Goal: Task Accomplishment & Management: Manage account settings

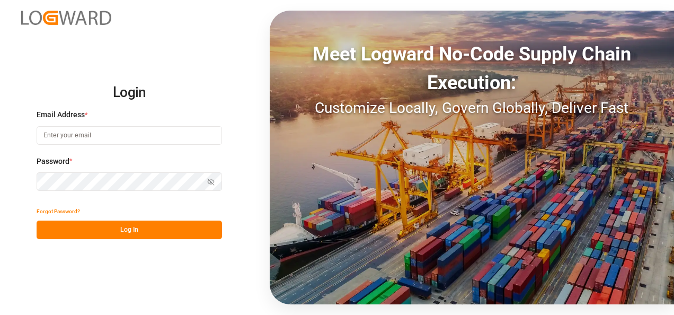
type input "[PERSON_NAME][EMAIL_ADDRESS][PERSON_NAME][DOMAIN_NAME]"
click at [145, 225] on button "Log In" at bounding box center [129, 229] width 185 height 19
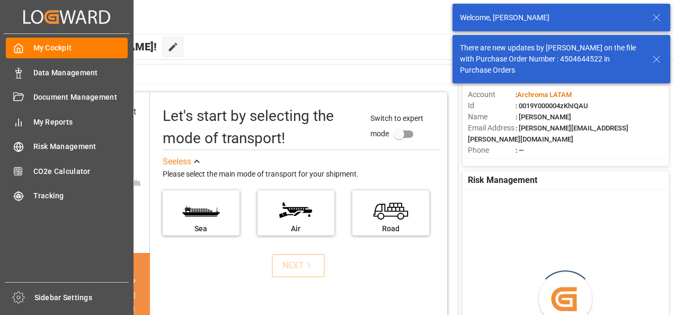
click at [30, 69] on div "Data Management Data Management" at bounding box center [67, 72] width 122 height 21
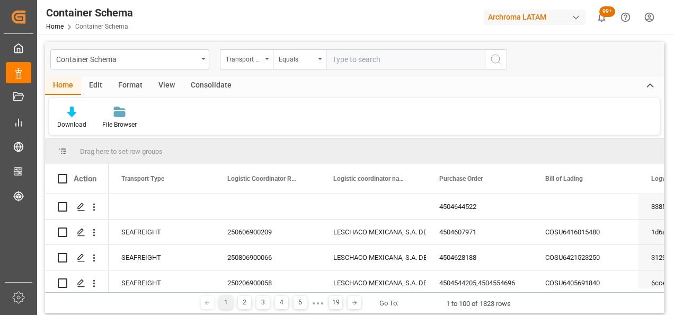
drag, startPoint x: 183, startPoint y: 55, endPoint x: 159, endPoint y: 60, distance: 24.4
click at [183, 55] on div "Container Schema" at bounding box center [126, 58] width 141 height 13
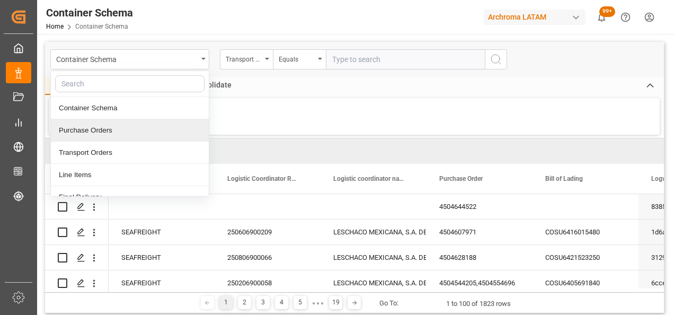
click at [93, 133] on div "Purchase Orders" at bounding box center [130, 130] width 158 height 22
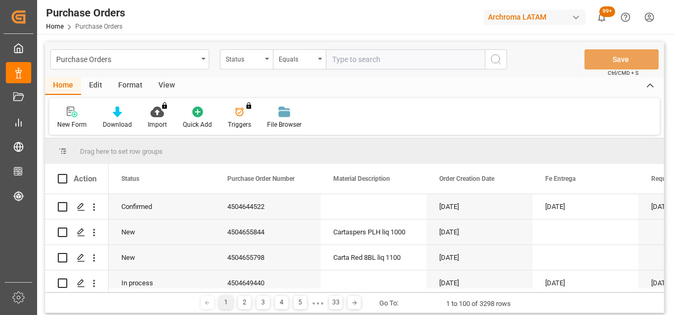
click at [262, 60] on div "Status" at bounding box center [246, 59] width 53 height 20
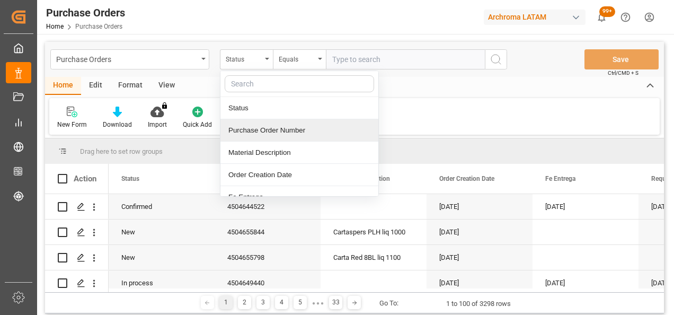
click at [274, 130] on div "Purchase Order Number" at bounding box center [299, 130] width 158 height 22
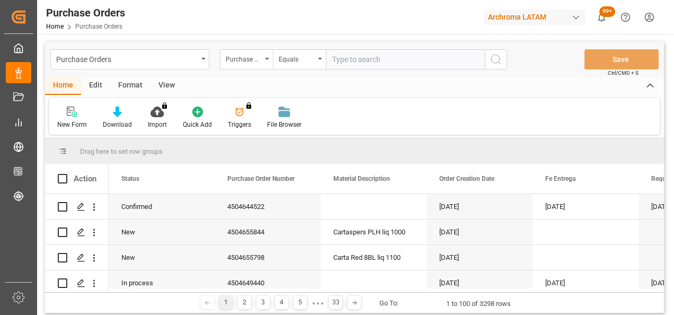
click at [369, 54] on input "text" at bounding box center [405, 59] width 159 height 20
paste input "4504650454"
type input "4504650454"
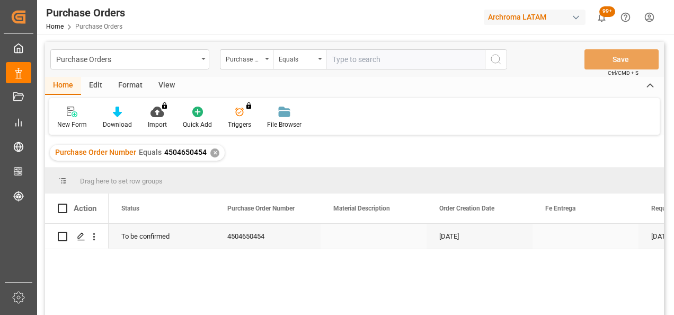
click at [84, 234] on icon "Press SPACE to select this row." at bounding box center [81, 236] width 8 height 8
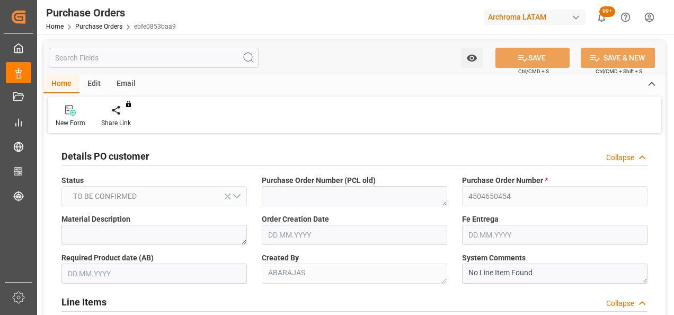
type input "[DATE]"
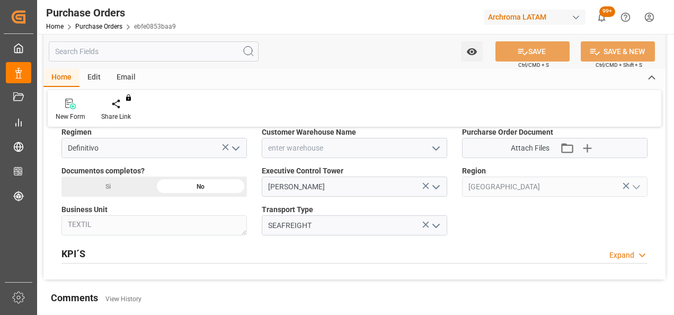
scroll to position [742, 0]
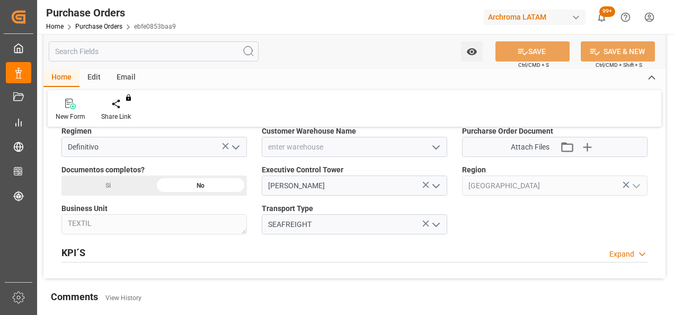
click at [439, 146] on polyline "open menu" at bounding box center [436, 147] width 6 height 3
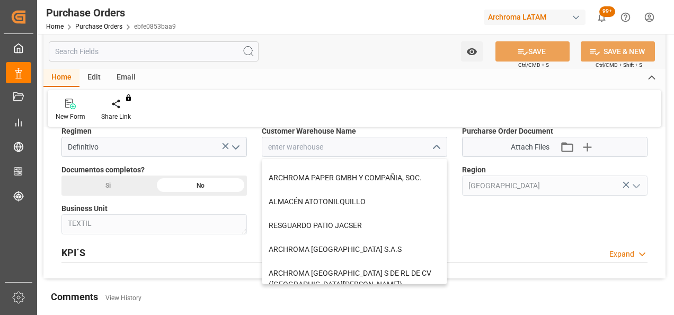
scroll to position [0, 0]
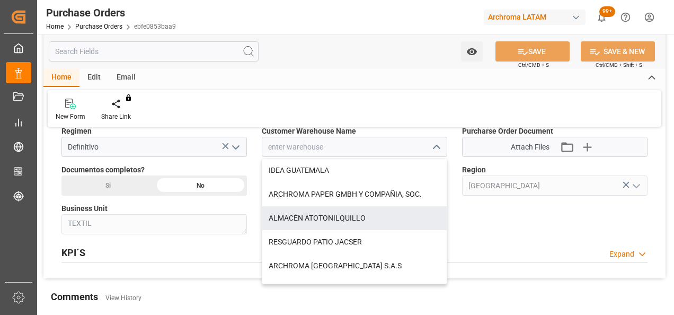
click at [324, 215] on div "ALMACÉN ATOTONILQUILLO" at bounding box center [354, 218] width 184 height 24
type input "ALMACÉN ATOTONILQUILLO"
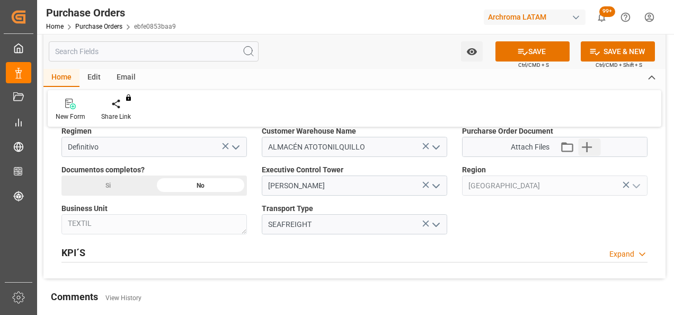
click at [590, 149] on icon "button" at bounding box center [586, 146] width 17 height 17
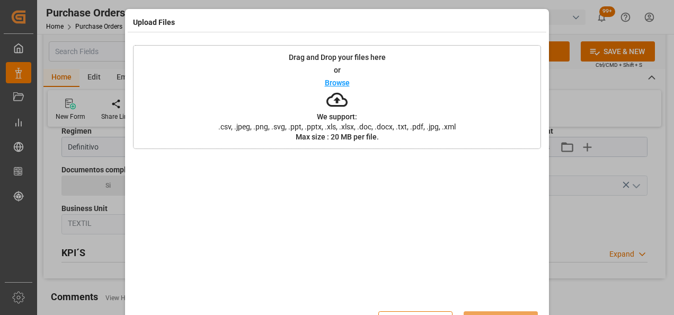
click at [241, 93] on div "Drag and Drop your files here or Browse We support: .csv, .jpeg, .png, .svg, .p…" at bounding box center [337, 97] width 408 height 104
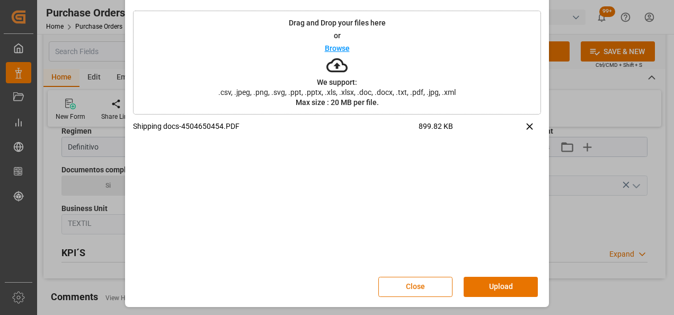
click at [496, 277] on div "Close Upload" at bounding box center [463, 287] width 171 height 20
click at [504, 292] on button "Upload" at bounding box center [501, 287] width 74 height 20
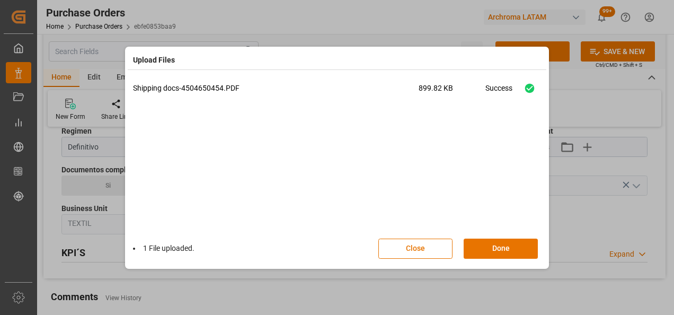
click at [495, 246] on button "Done" at bounding box center [501, 248] width 74 height 20
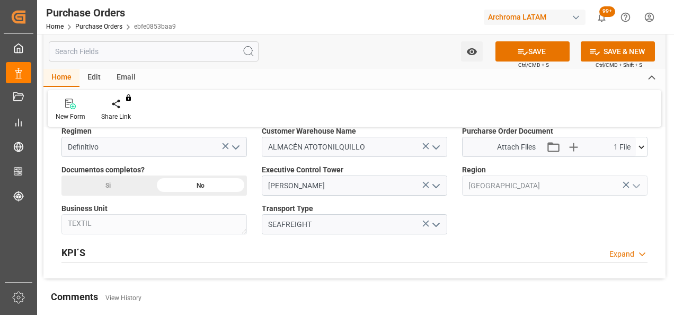
click at [119, 189] on div "Si" at bounding box center [107, 185] width 93 height 20
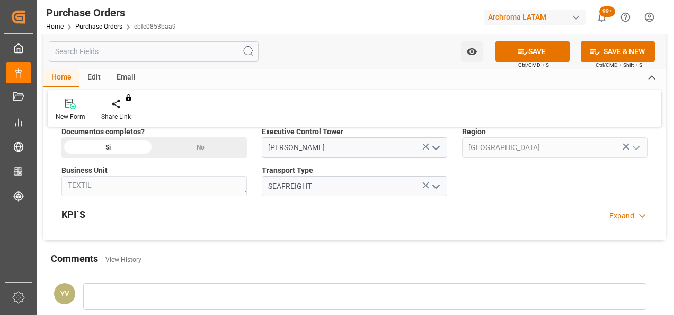
scroll to position [795, 0]
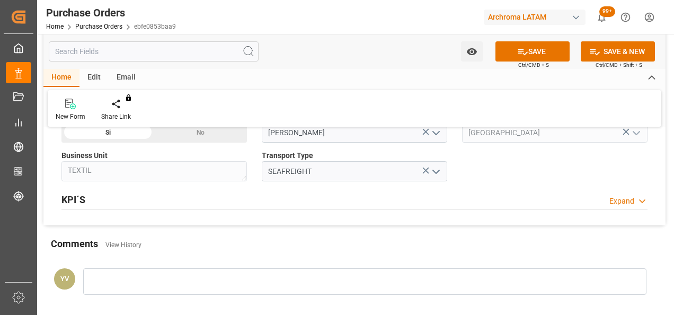
click at [170, 279] on div at bounding box center [364, 281] width 563 height 26
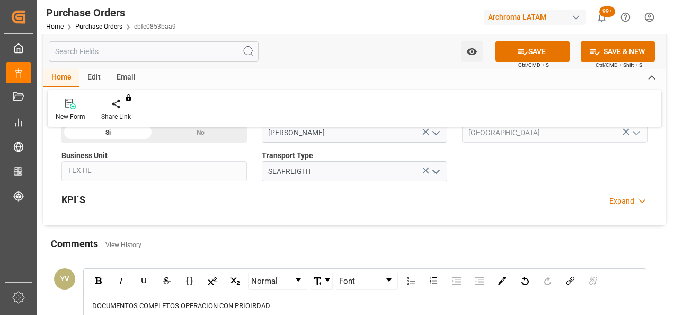
click at [181, 304] on span "DOCUMENTOS COMPLETOS OPERACION CON PRIOIRDAD" at bounding box center [181, 305] width 178 height 8
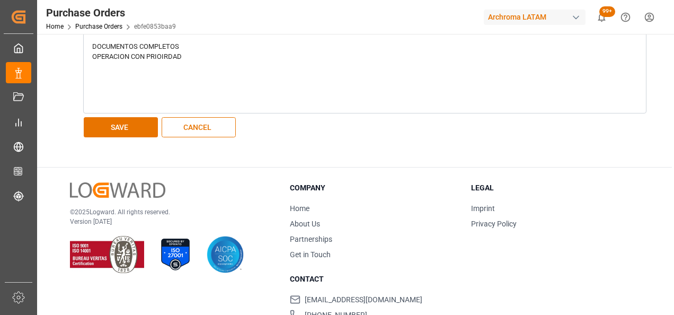
scroll to position [1060, 0]
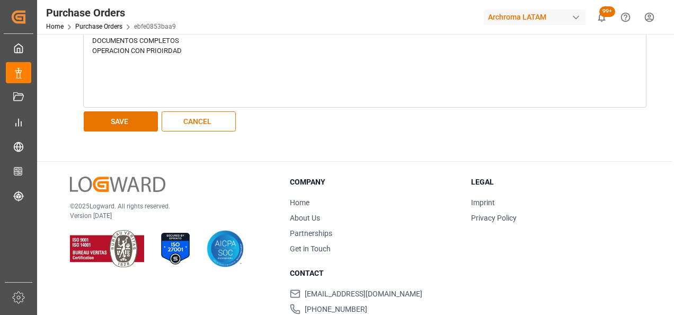
click at [126, 120] on button "SAVE" at bounding box center [121, 121] width 74 height 20
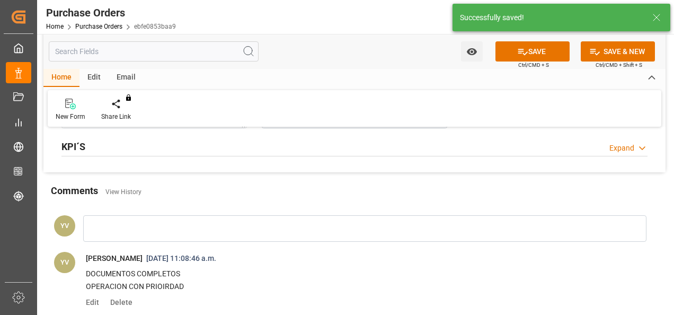
click at [480, 52] on button "Watch Option" at bounding box center [472, 51] width 22 height 20
click at [442, 77] on span "Start Watching" at bounding box center [427, 74] width 96 height 11
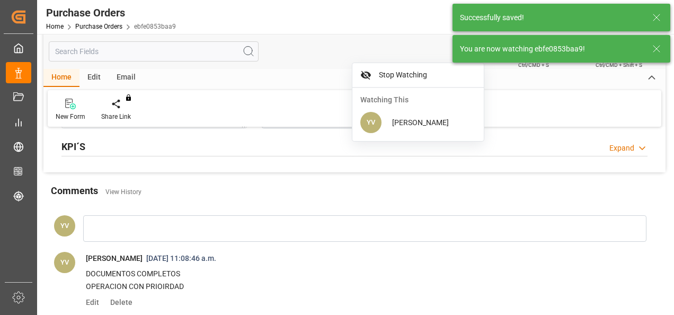
click at [652, 47] on icon at bounding box center [656, 48] width 13 height 13
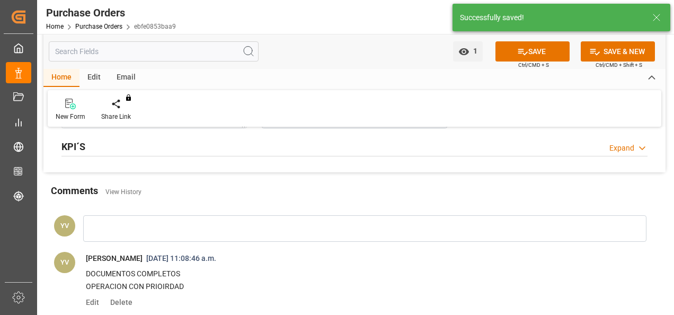
click at [508, 47] on body "Created by potrace 1.15, written by [PERSON_NAME] [DATE]-[DATE] Created by potr…" at bounding box center [337, 157] width 674 height 315
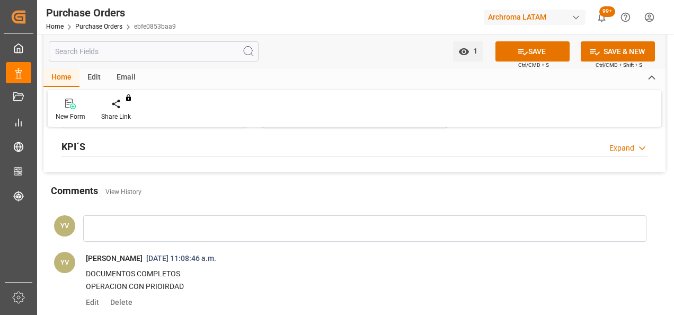
click at [508, 47] on button "SAVE" at bounding box center [532, 51] width 74 height 20
